Goal: Task Accomplishment & Management: Use online tool/utility

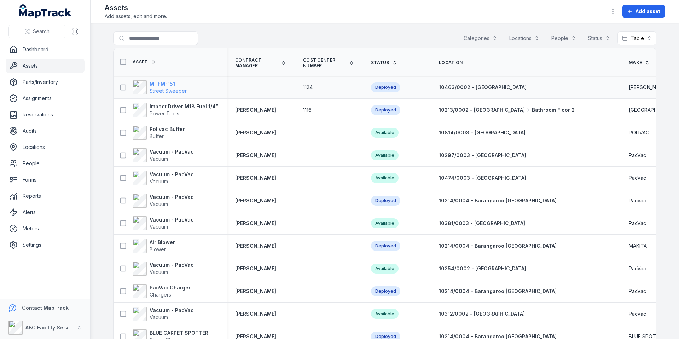
click at [163, 86] on strong "MTFM-151" at bounding box center [168, 83] width 37 height 7
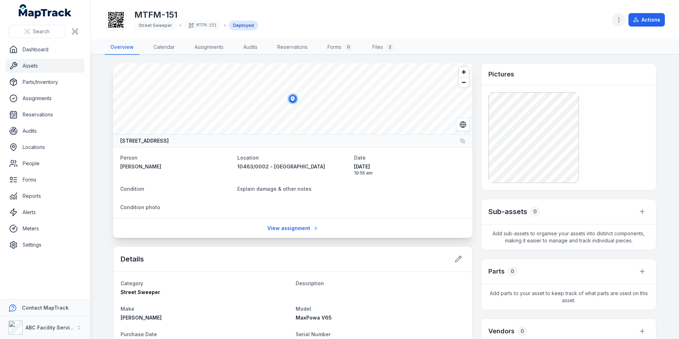
click at [620, 18] on icon "button" at bounding box center [618, 19] width 7 height 7
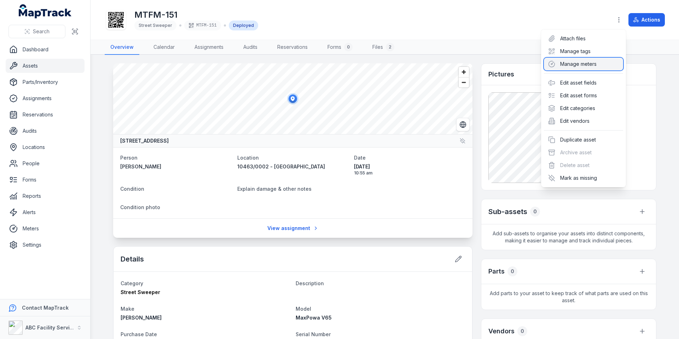
click at [576, 62] on div "Manage meters" at bounding box center [583, 64] width 79 height 13
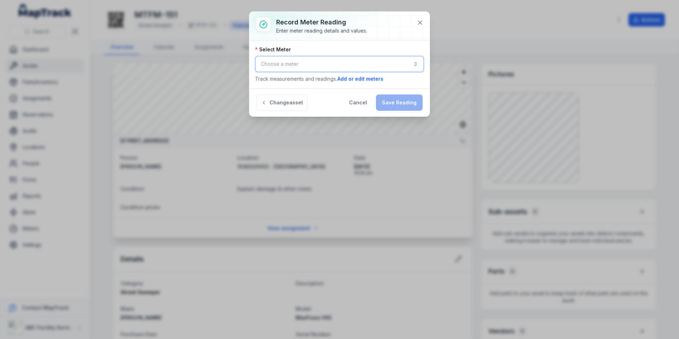
click at [354, 67] on button "Choose a meter" at bounding box center [339, 64] width 169 height 16
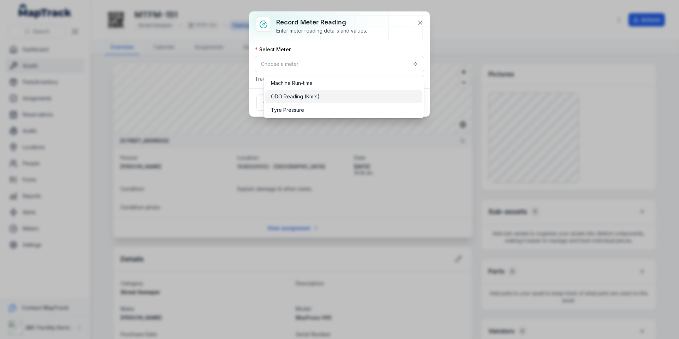
click at [334, 97] on div "ODO Reading (Km's)" at bounding box center [344, 96] width 146 height 7
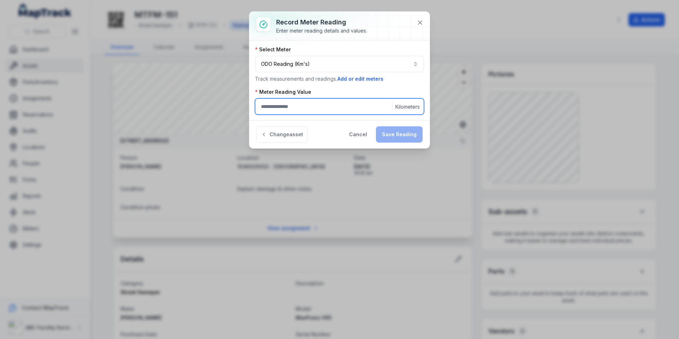
click at [332, 106] on input ":r2v:-form-item-label" at bounding box center [339, 106] width 169 height 16
type input "*"
type input "*****"
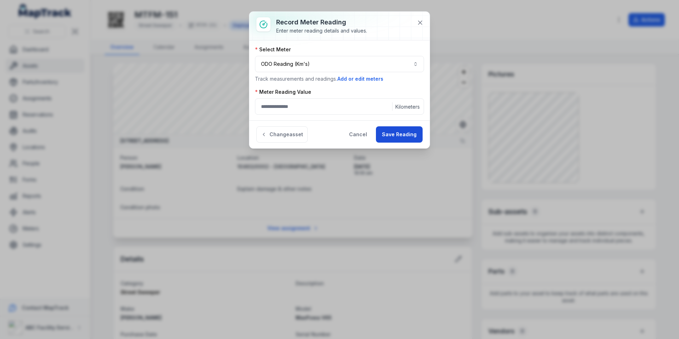
click at [415, 138] on button "Save Reading" at bounding box center [399, 134] width 47 height 16
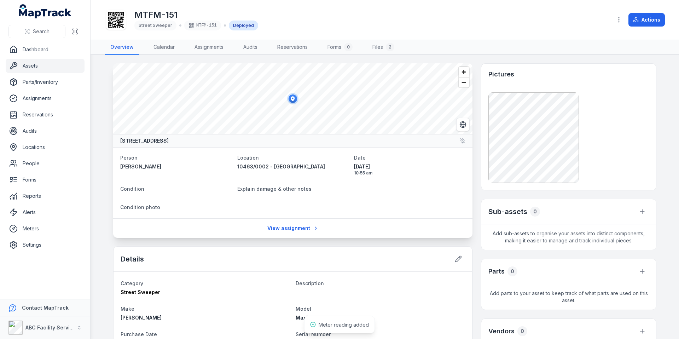
click at [611, 17] on div "MTFM-151 Street Sweeper MTFM-151 Deployed Actions" at bounding box center [385, 20] width 560 height 34
